Goal: Check status

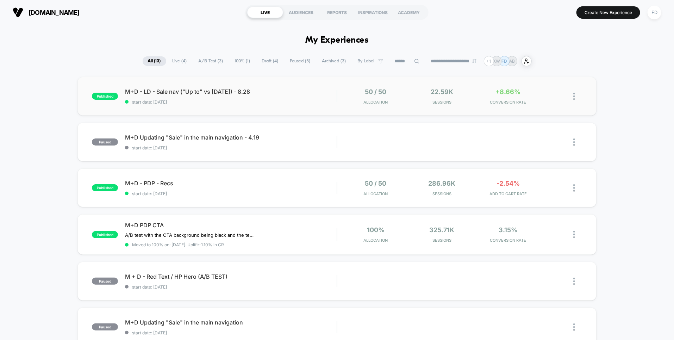
click at [198, 87] on div "published M+D - LD - Sale nav ("Up to" vs [DATE]) - 8.28 start date: [DATE] 50 …" at bounding box center [336, 96] width 519 height 39
